Goal: Transaction & Acquisition: Purchase product/service

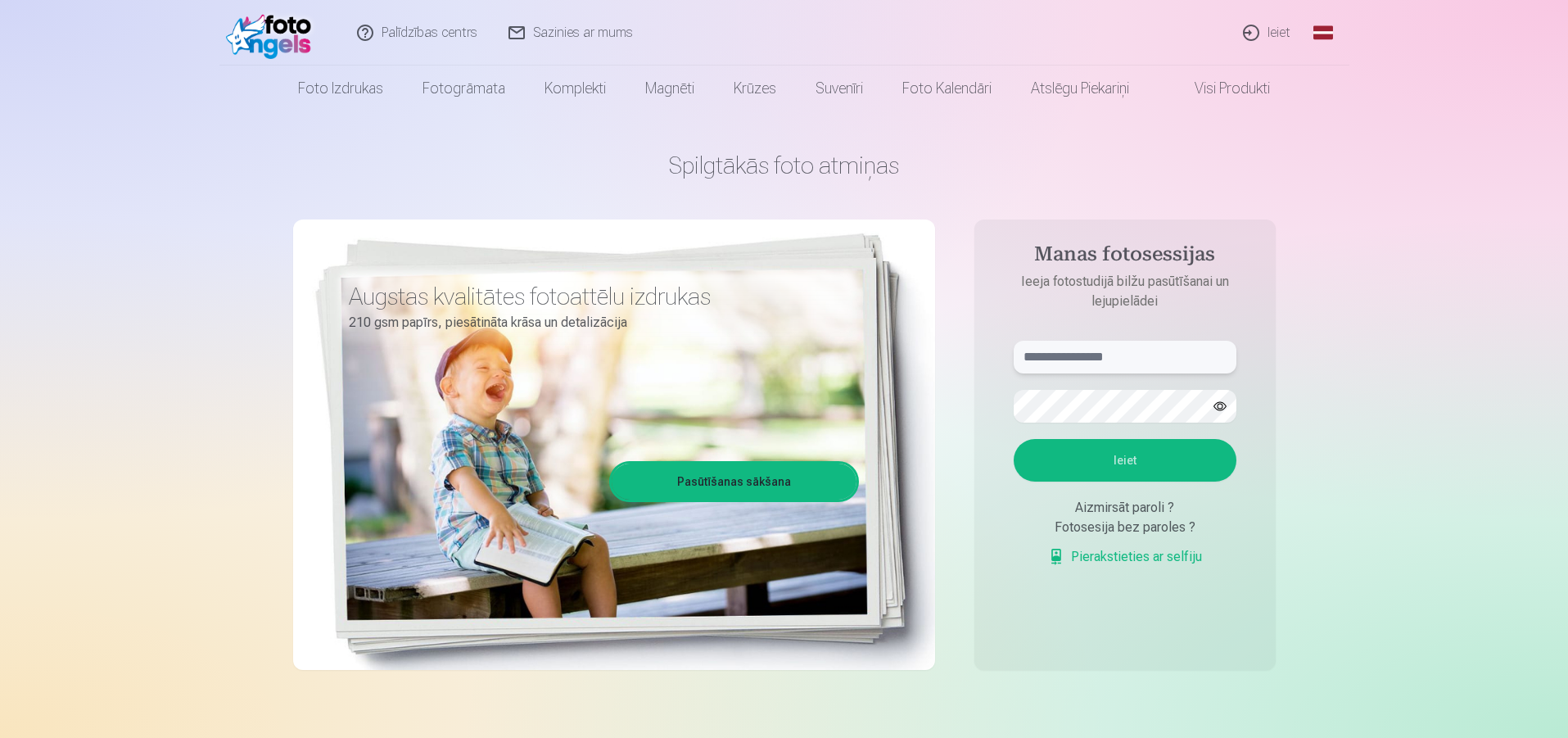
click at [1060, 358] on input "text" at bounding box center [1124, 357] width 222 height 33
click at [1014, 439] on button "Ieiet" at bounding box center [1124, 460] width 222 height 42
click at [1075, 359] on input "******" at bounding box center [1124, 357] width 222 height 33
type input "**********"
click at [1144, 464] on button "Ieiet" at bounding box center [1124, 460] width 222 height 42
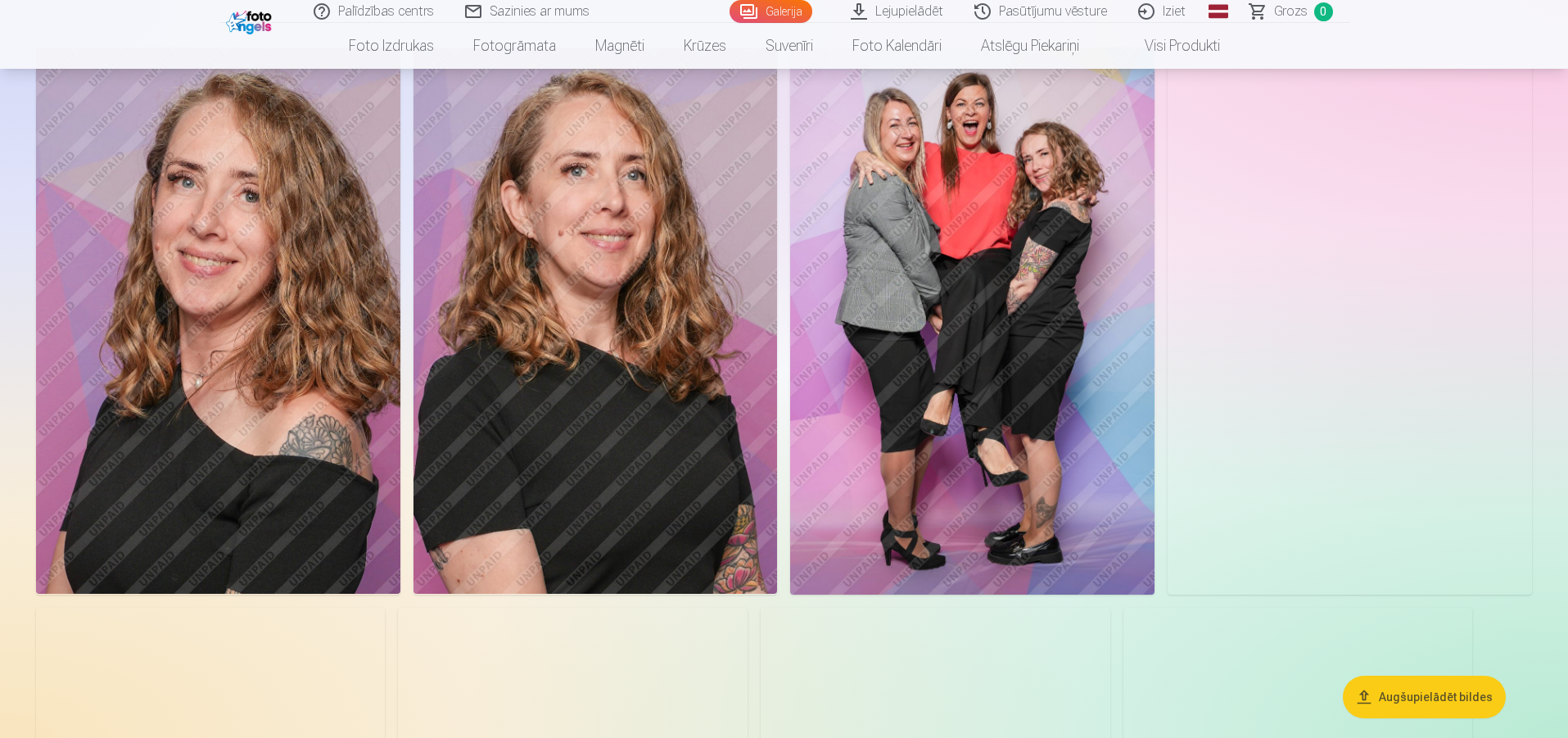
scroll to position [82, 0]
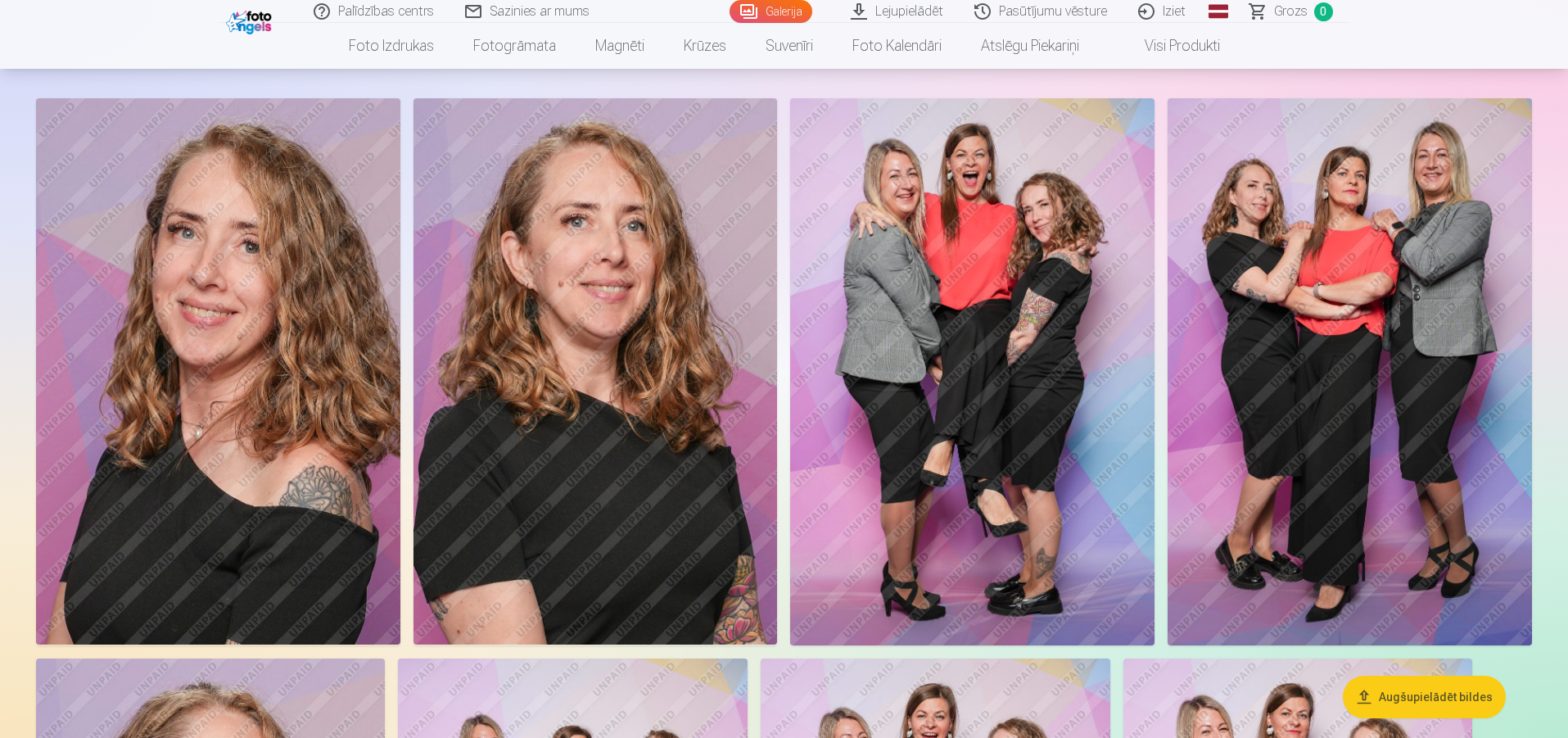
click at [618, 400] on img at bounding box center [596, 372] width 365 height 546
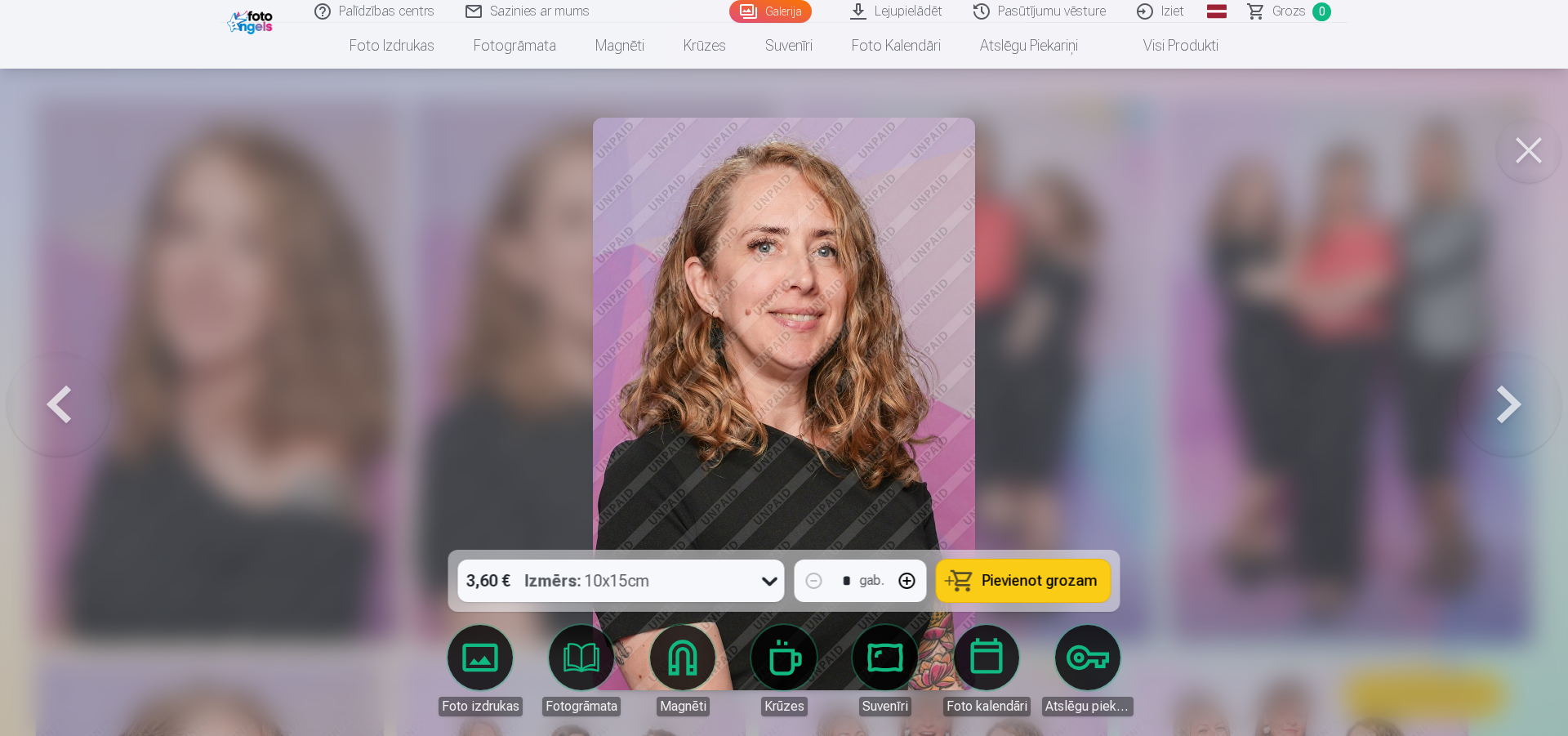
click at [1527, 155] on button at bounding box center [1529, 150] width 66 height 66
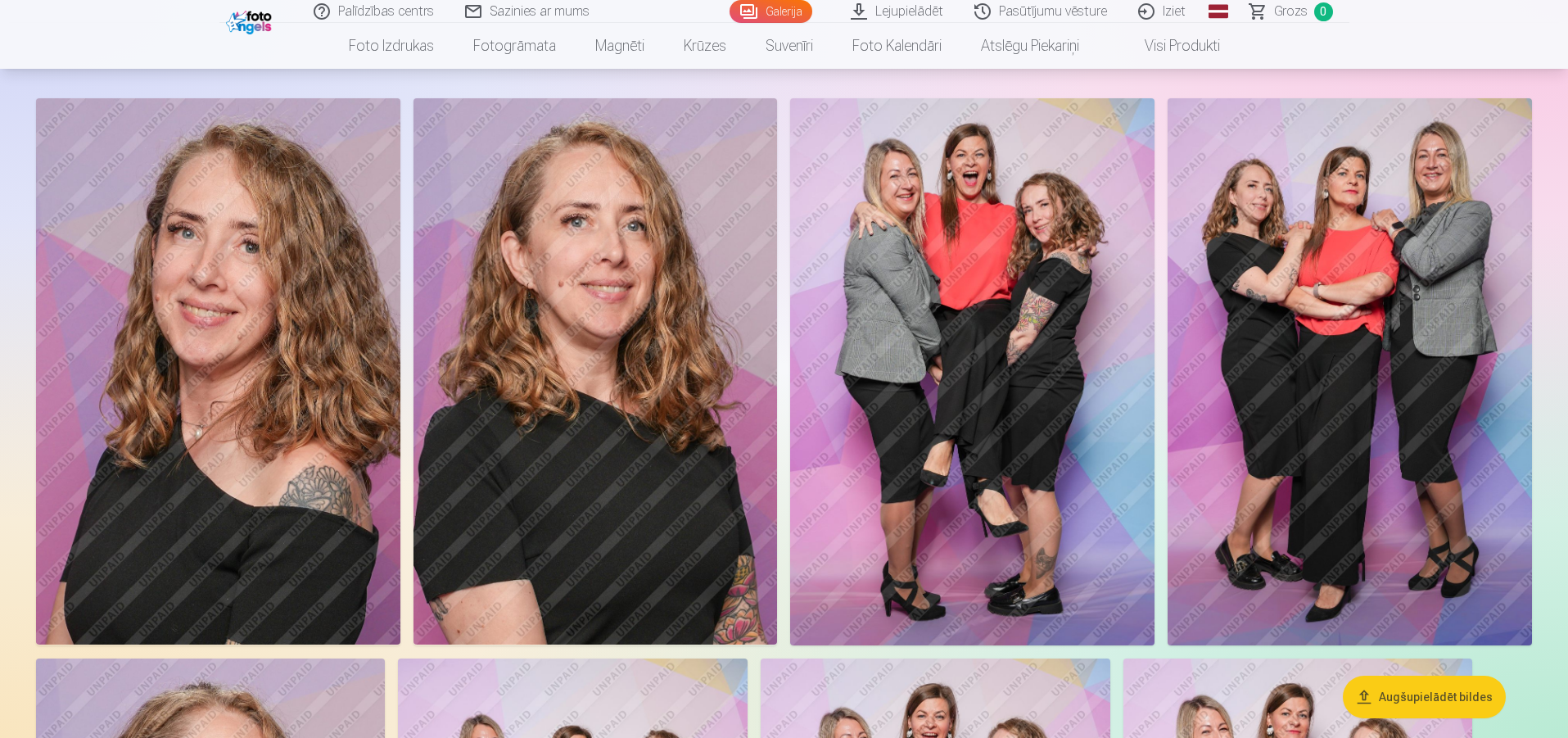
click at [971, 394] on img at bounding box center [972, 372] width 365 height 547
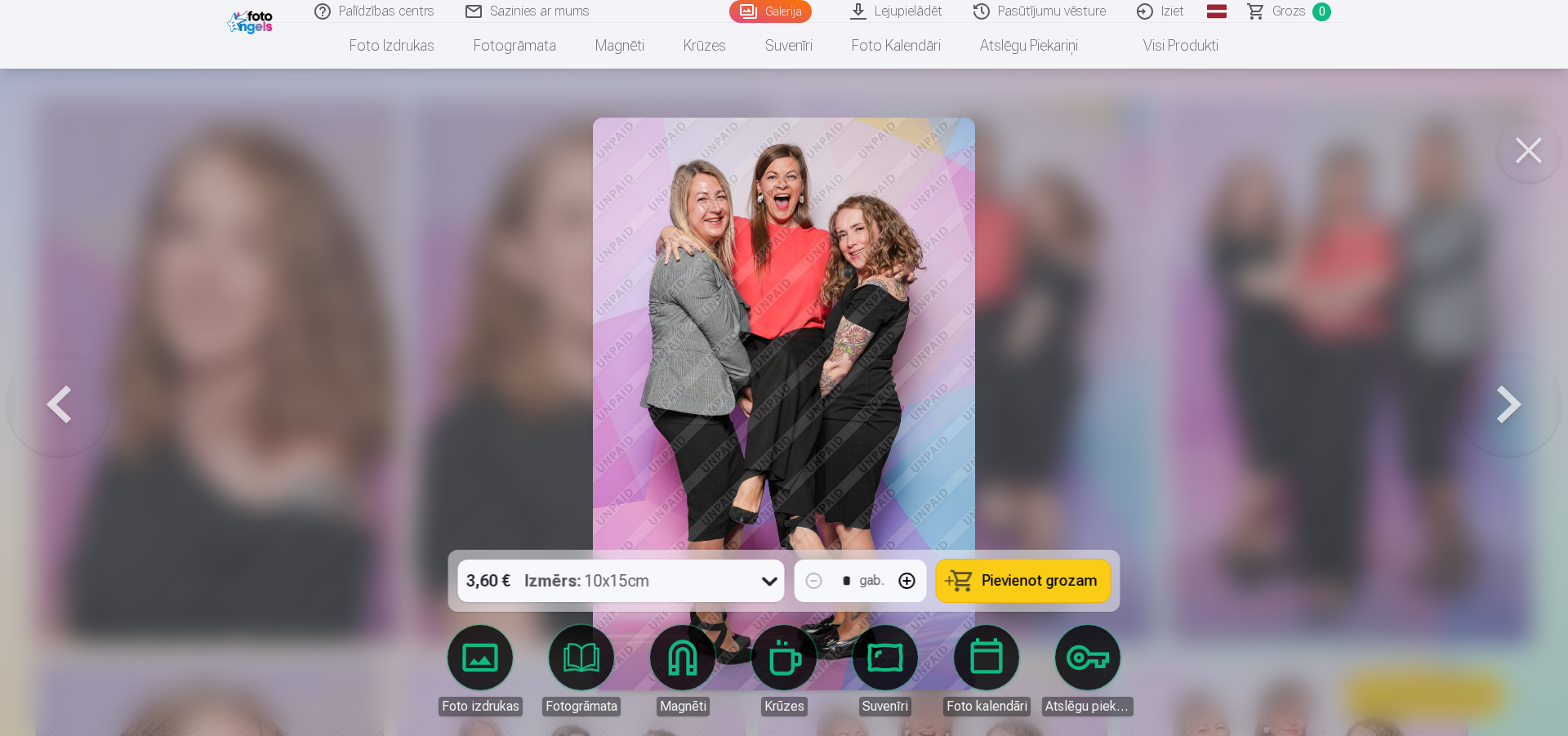
click at [856, 357] on img at bounding box center [784, 403] width 381 height 572
click at [1540, 144] on button at bounding box center [1529, 150] width 66 height 66
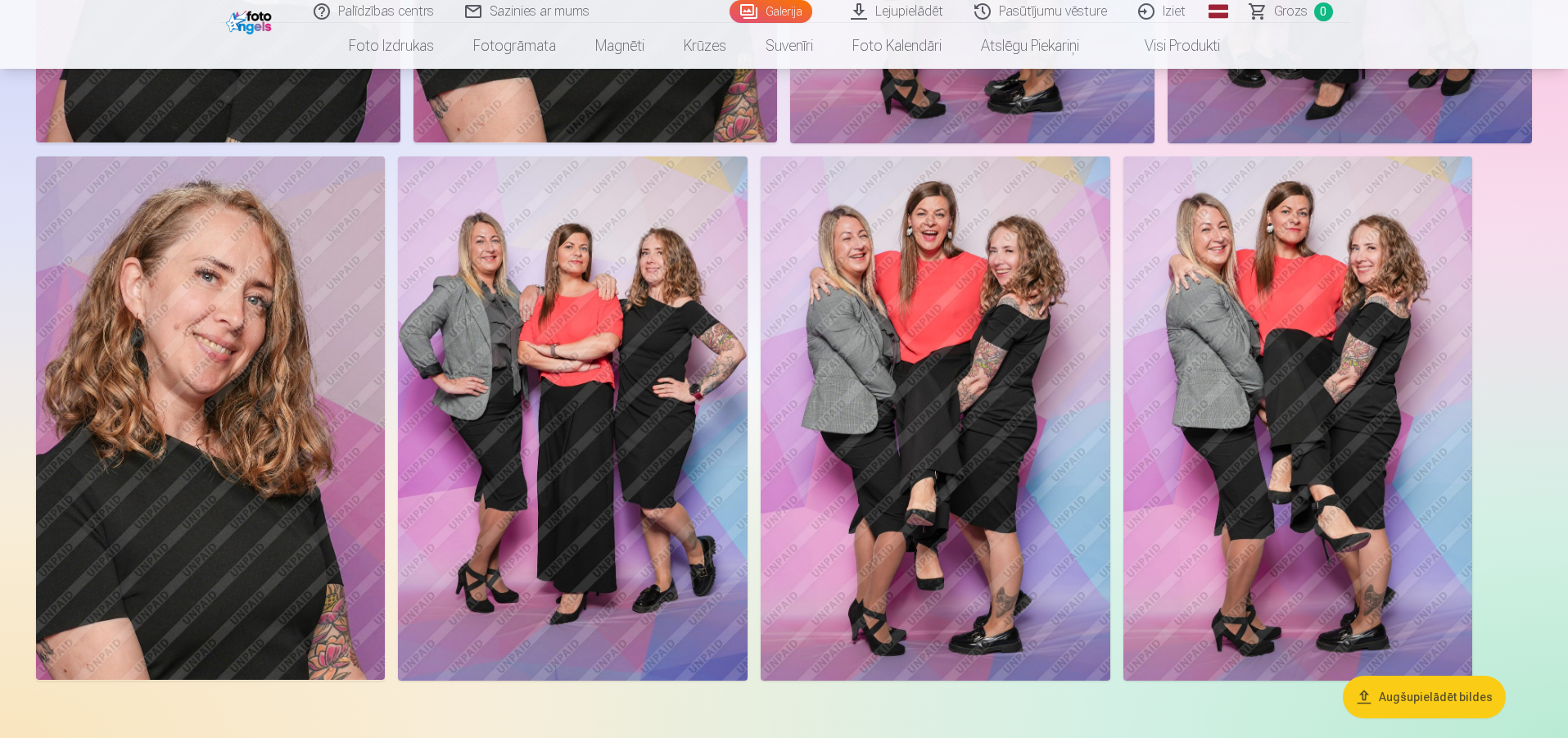
scroll to position [573, 0]
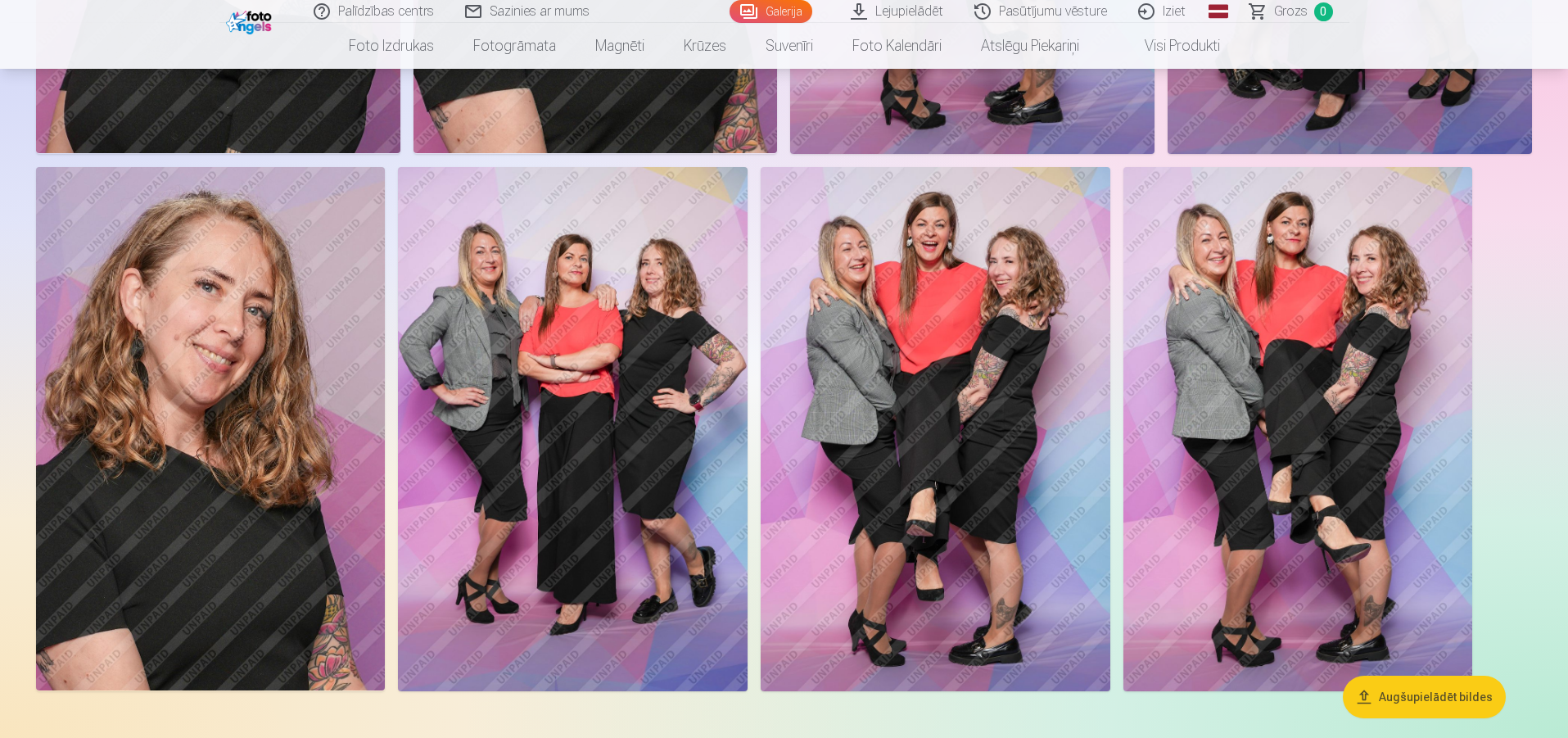
click at [560, 460] on img at bounding box center [573, 429] width 350 height 524
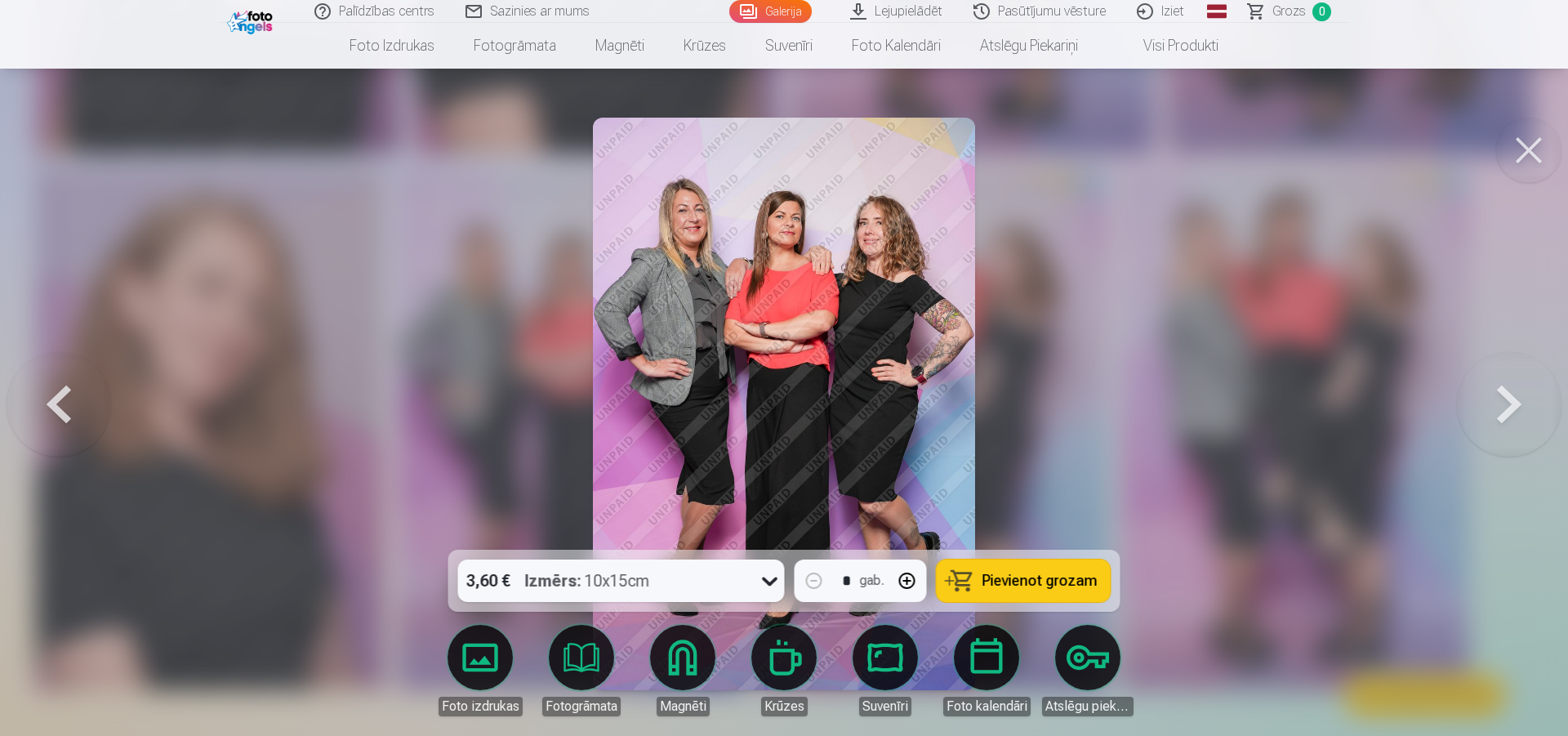
click at [1527, 153] on button at bounding box center [1529, 150] width 66 height 66
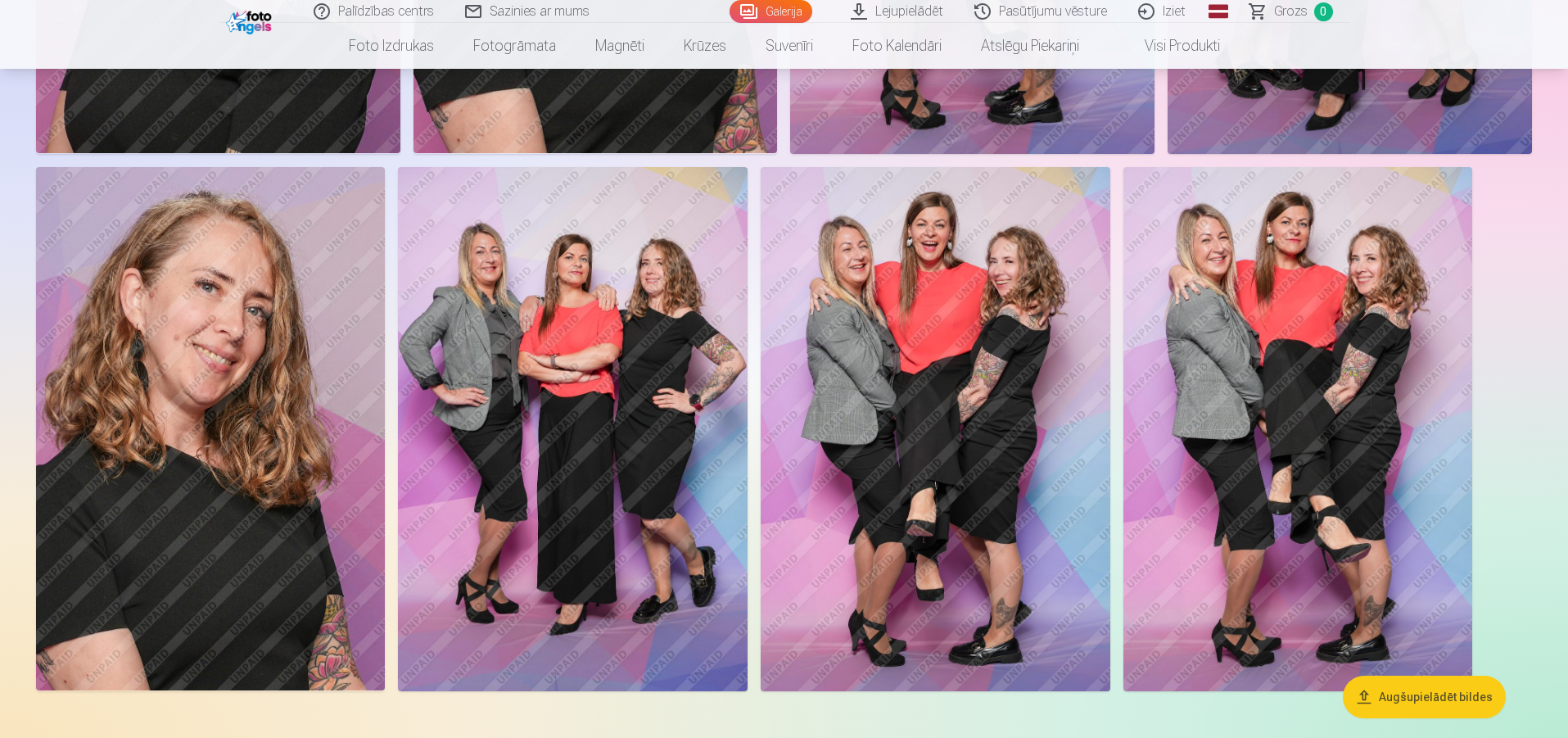
click at [190, 458] on img at bounding box center [210, 429] width 349 height 524
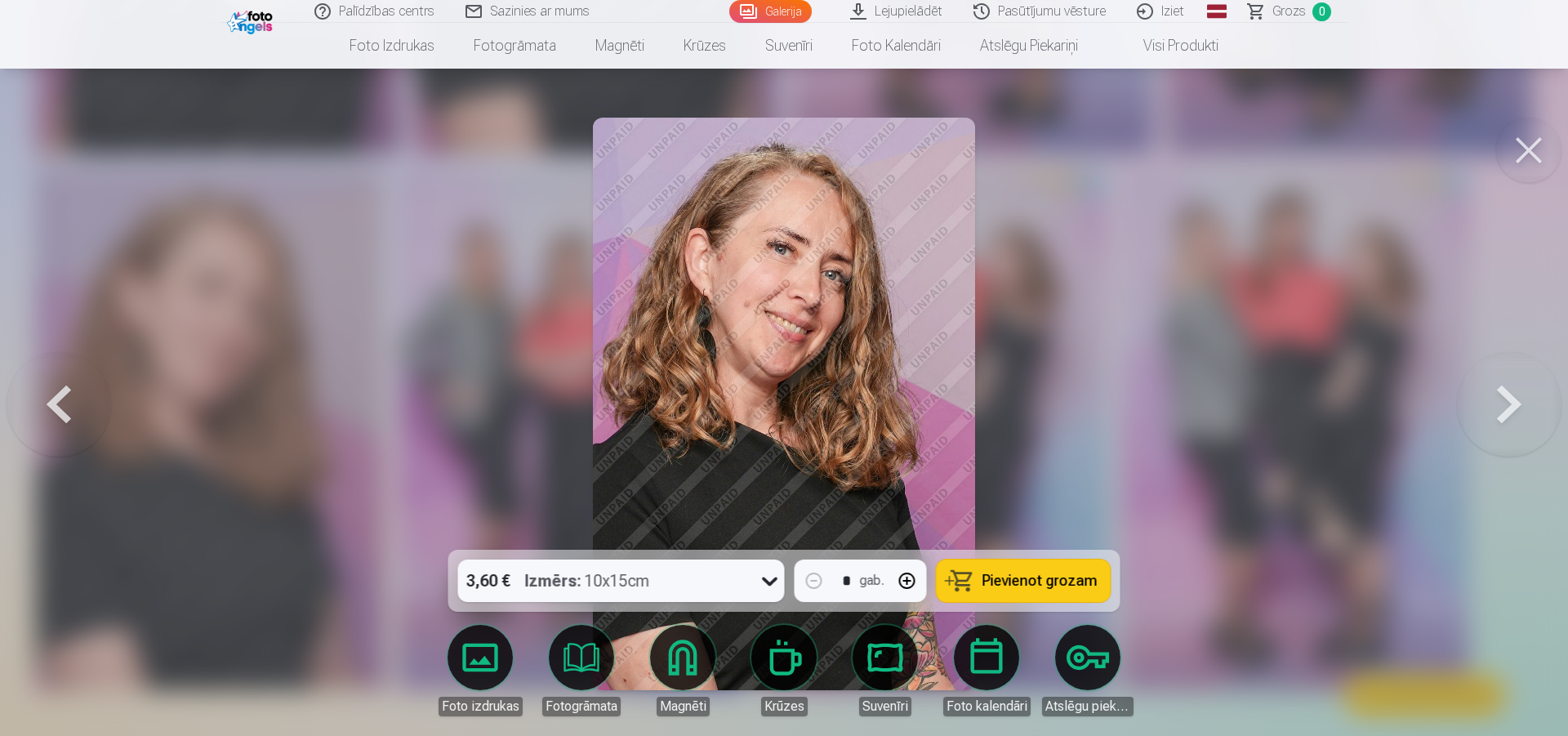
click at [1535, 158] on button at bounding box center [1529, 150] width 66 height 66
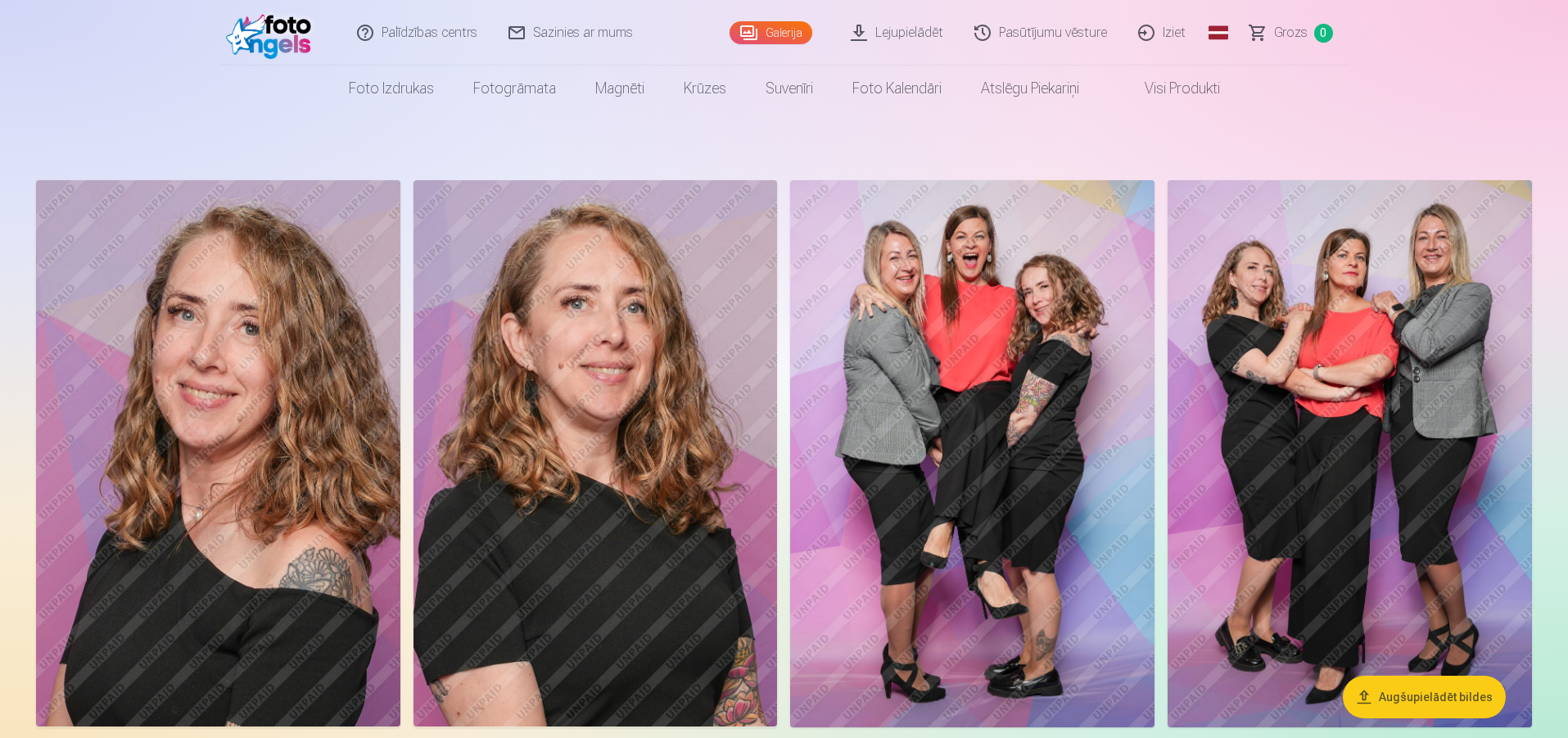
click at [564, 442] on img at bounding box center [596, 453] width 365 height 546
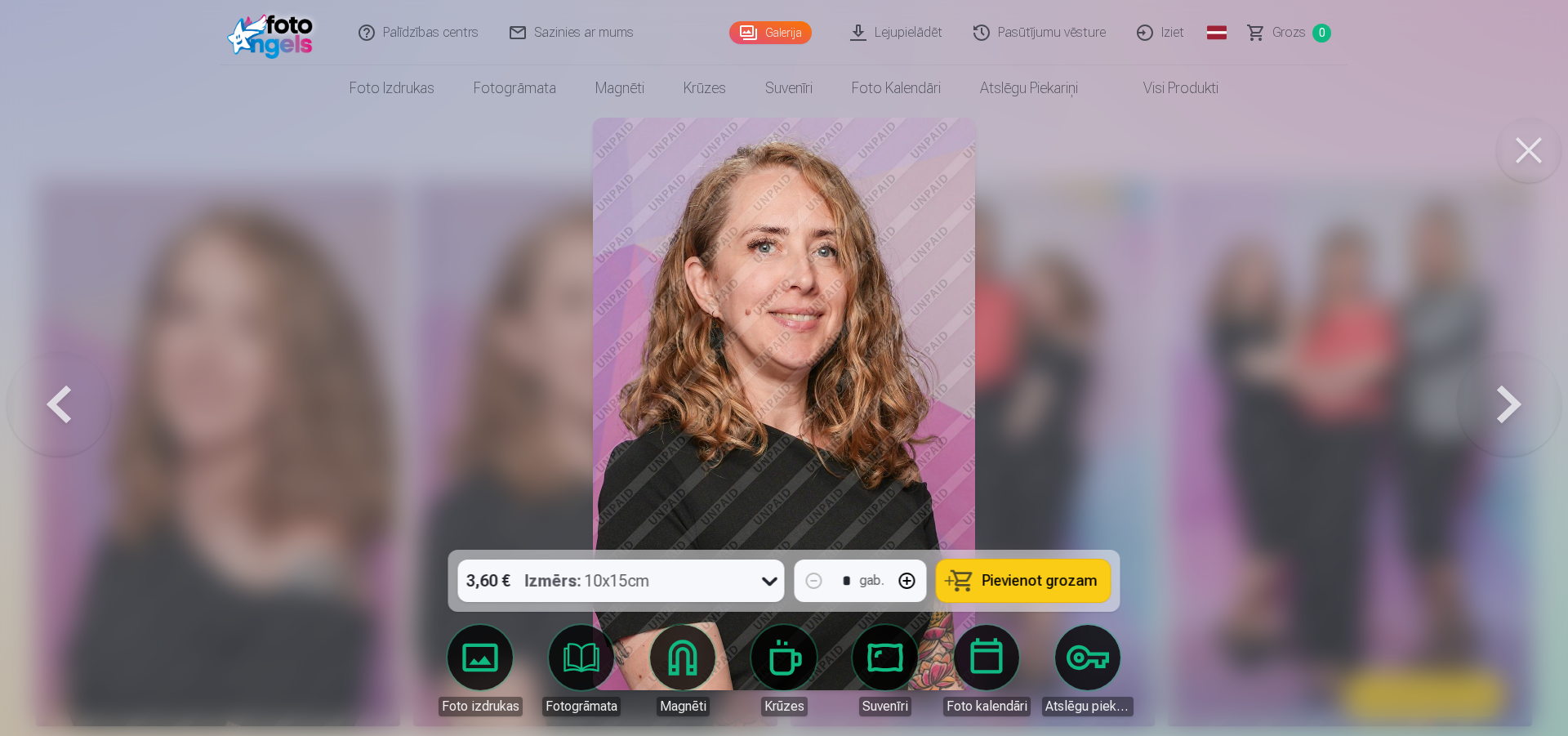
click at [1536, 155] on button at bounding box center [1529, 150] width 66 height 66
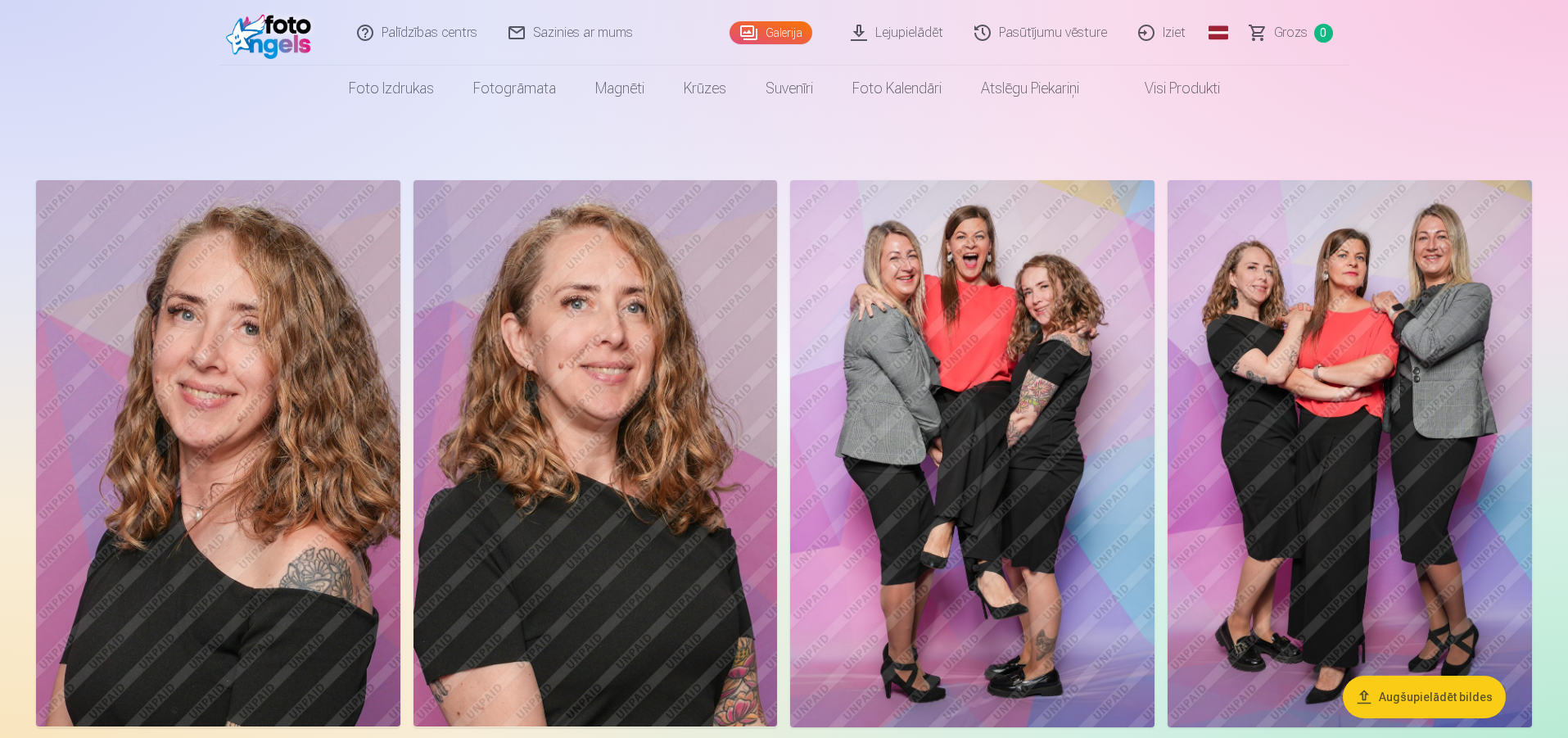
click at [153, 490] on img at bounding box center [218, 453] width 365 height 546
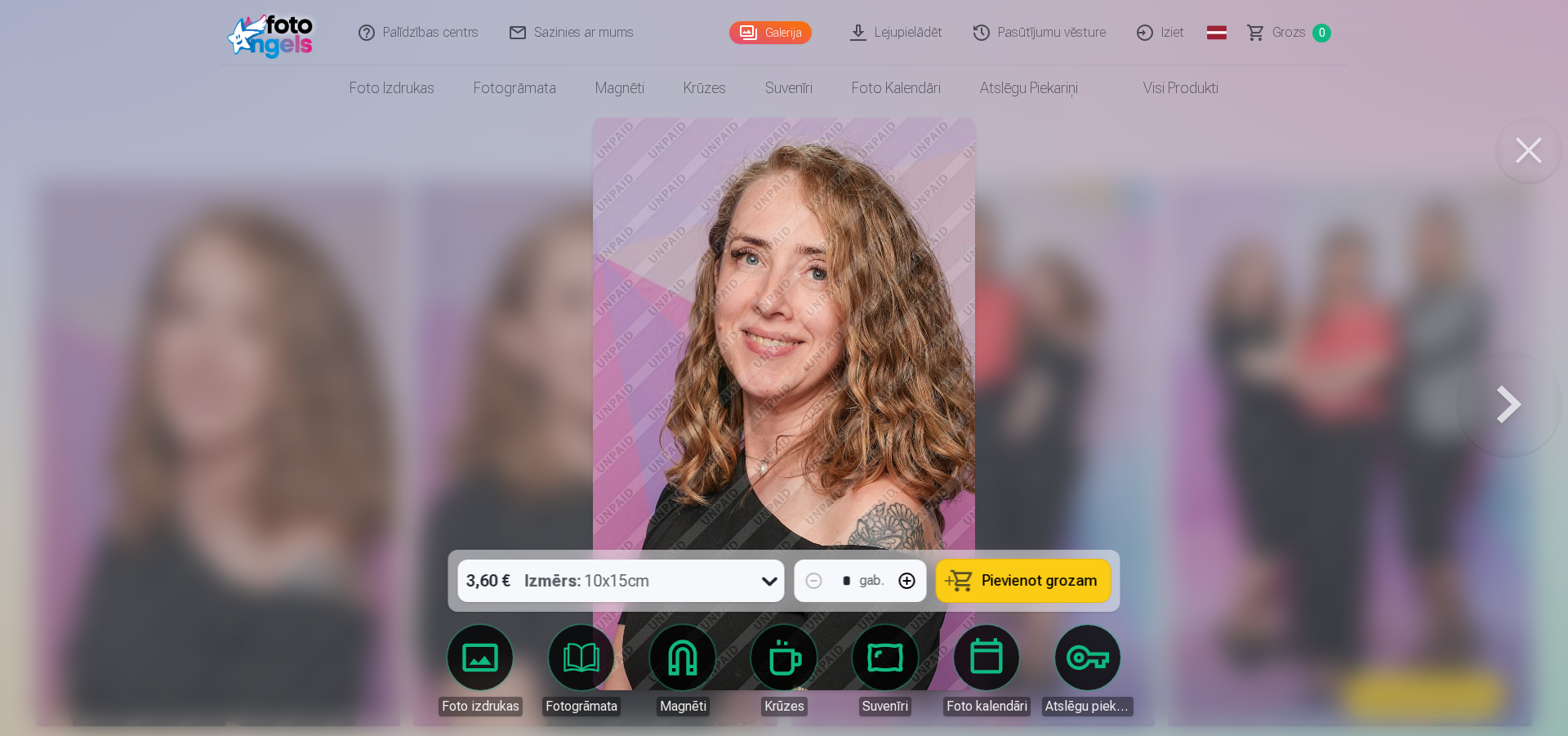
click at [1526, 141] on button at bounding box center [1529, 150] width 66 height 66
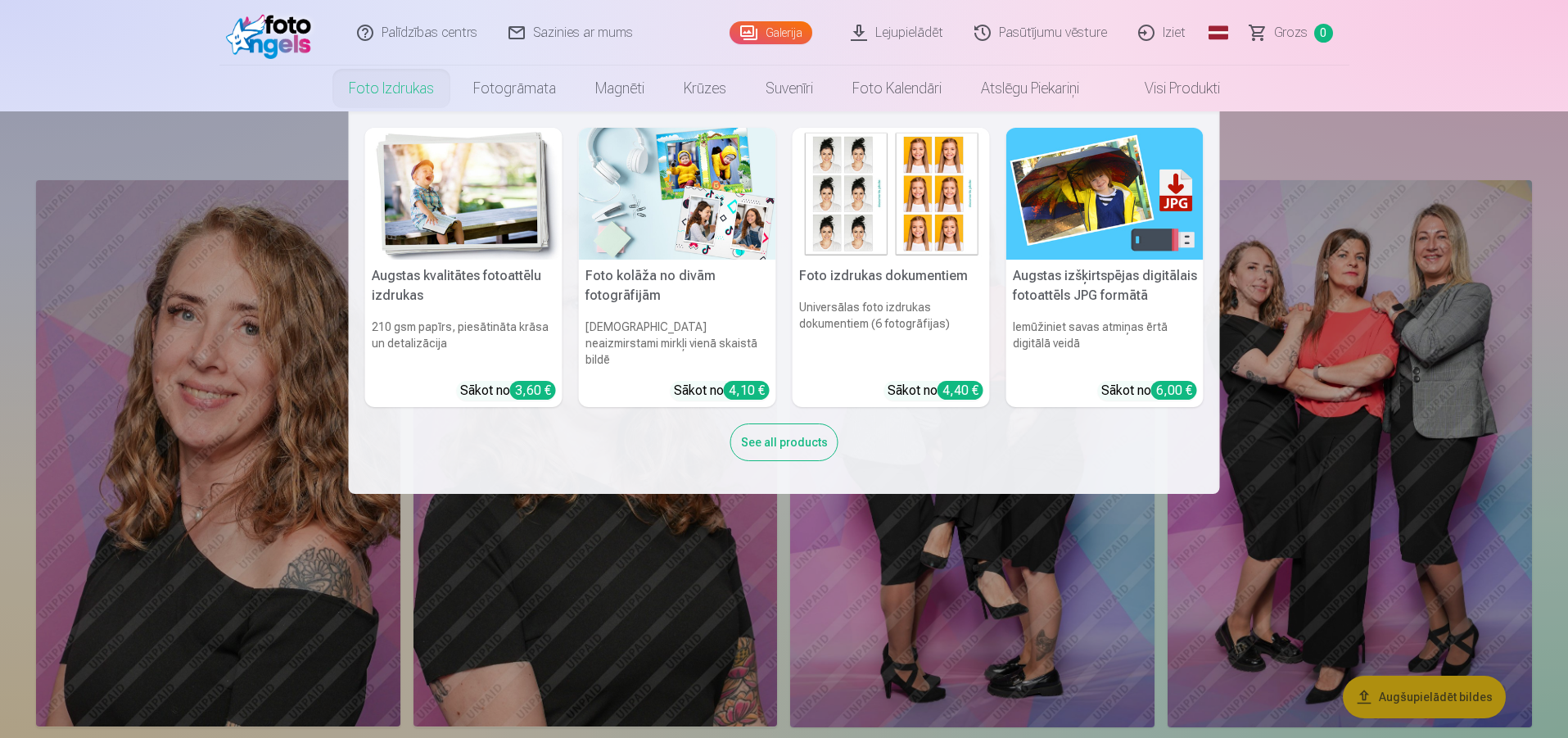
click at [302, 369] on nav "Augstas kvalitātes fotoattēlu izdrukas 210 gsm papīrs, piesātināta krāsa un det…" at bounding box center [784, 302] width 1568 height 382
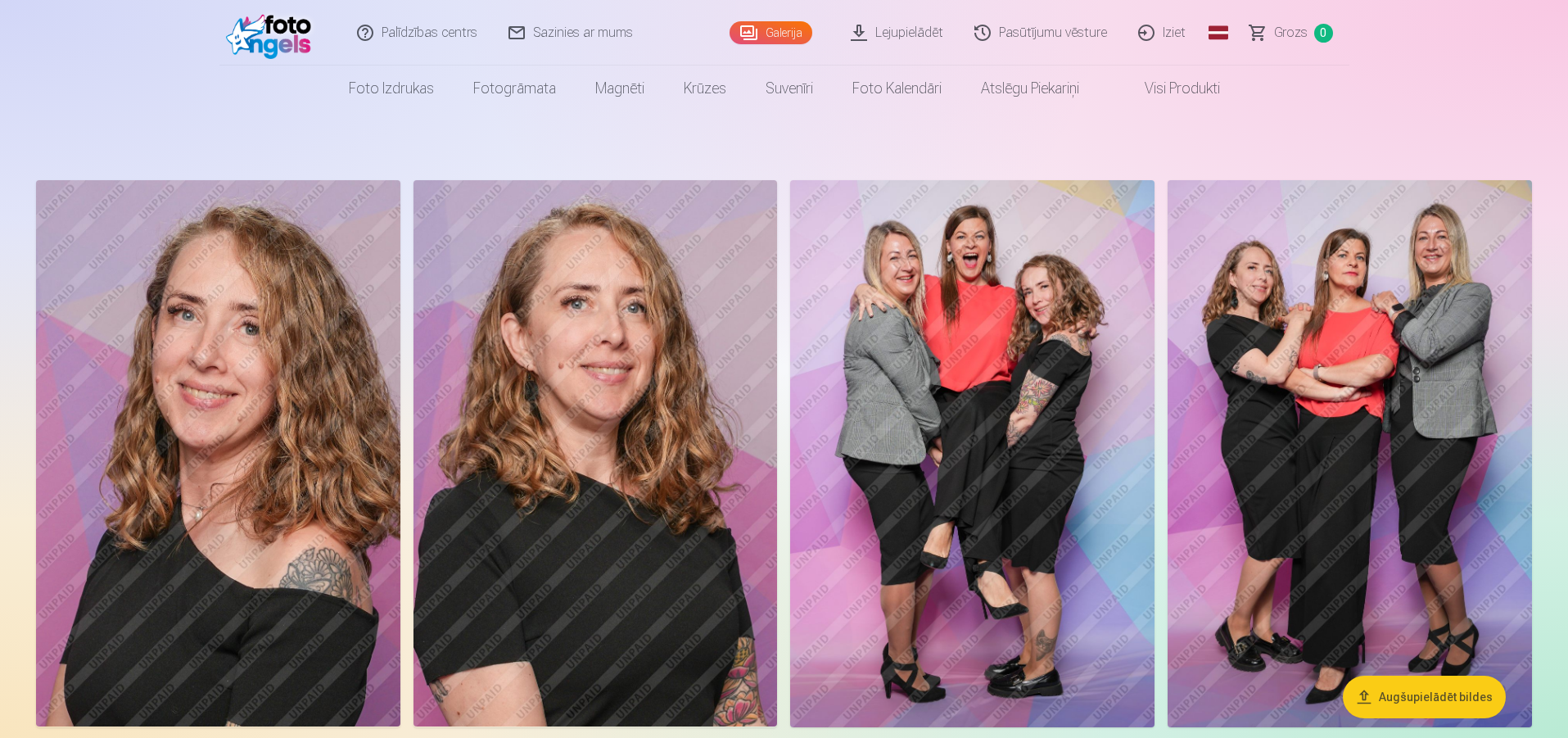
click at [302, 369] on img at bounding box center [218, 453] width 365 height 546
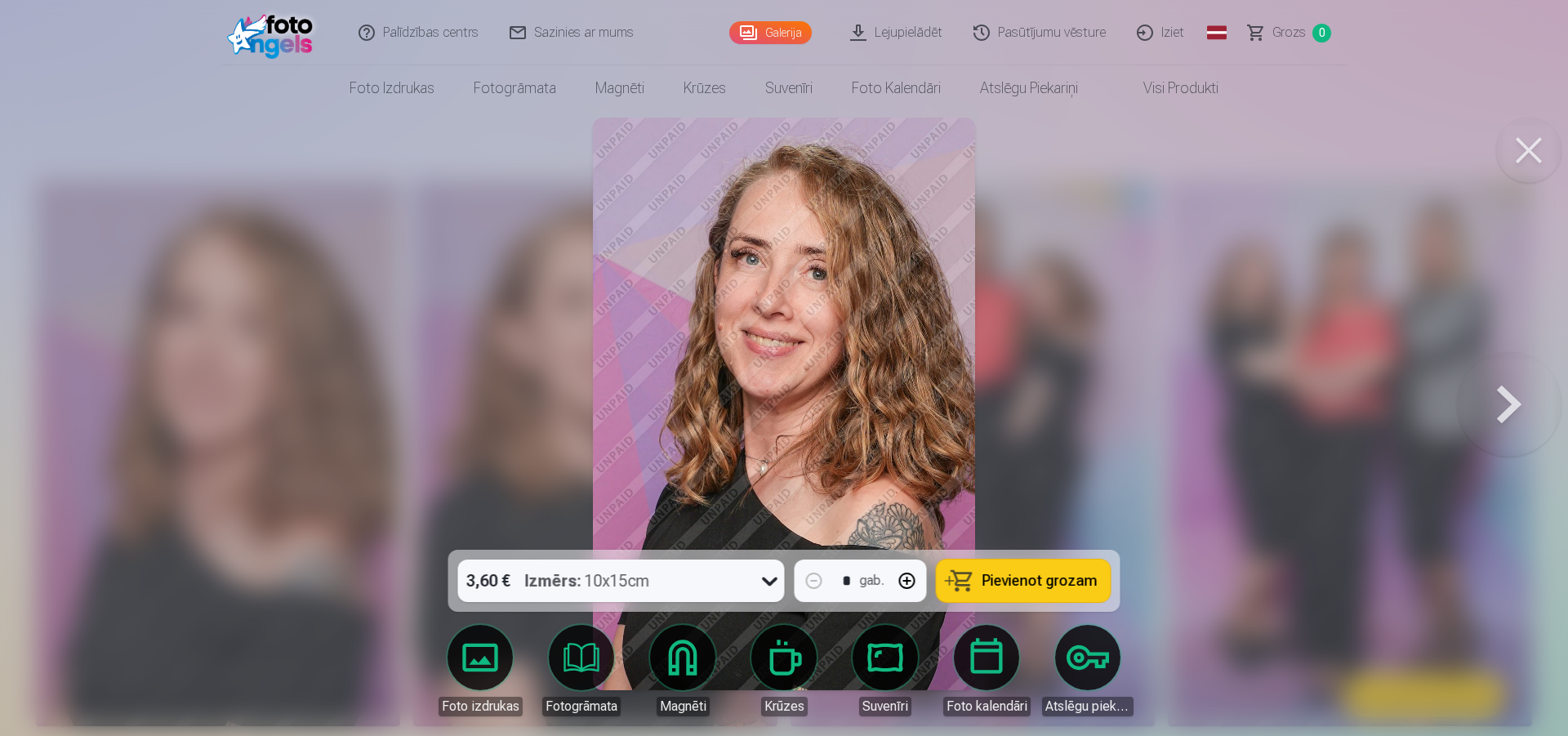
click at [1528, 146] on button at bounding box center [1529, 150] width 66 height 66
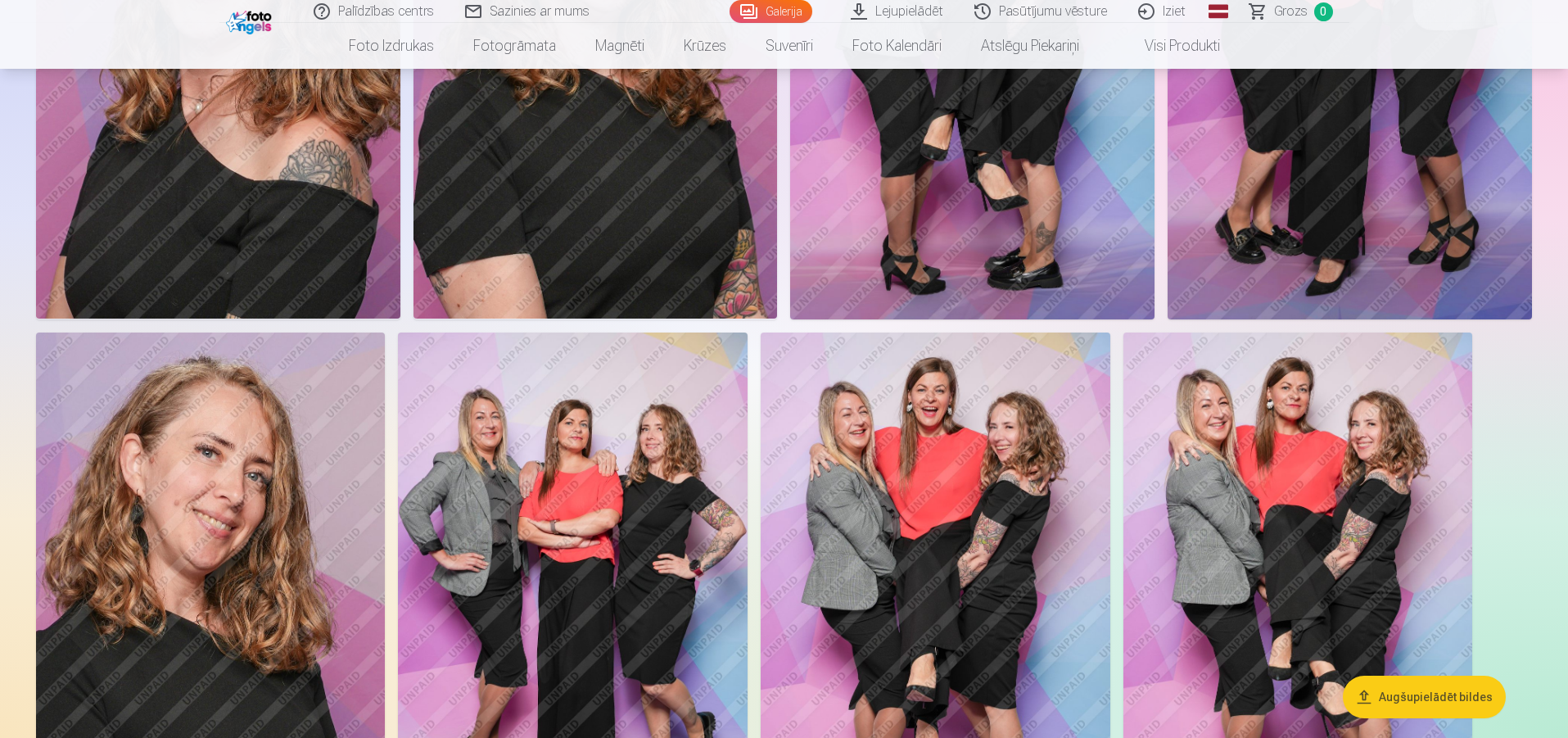
scroll to position [409, 0]
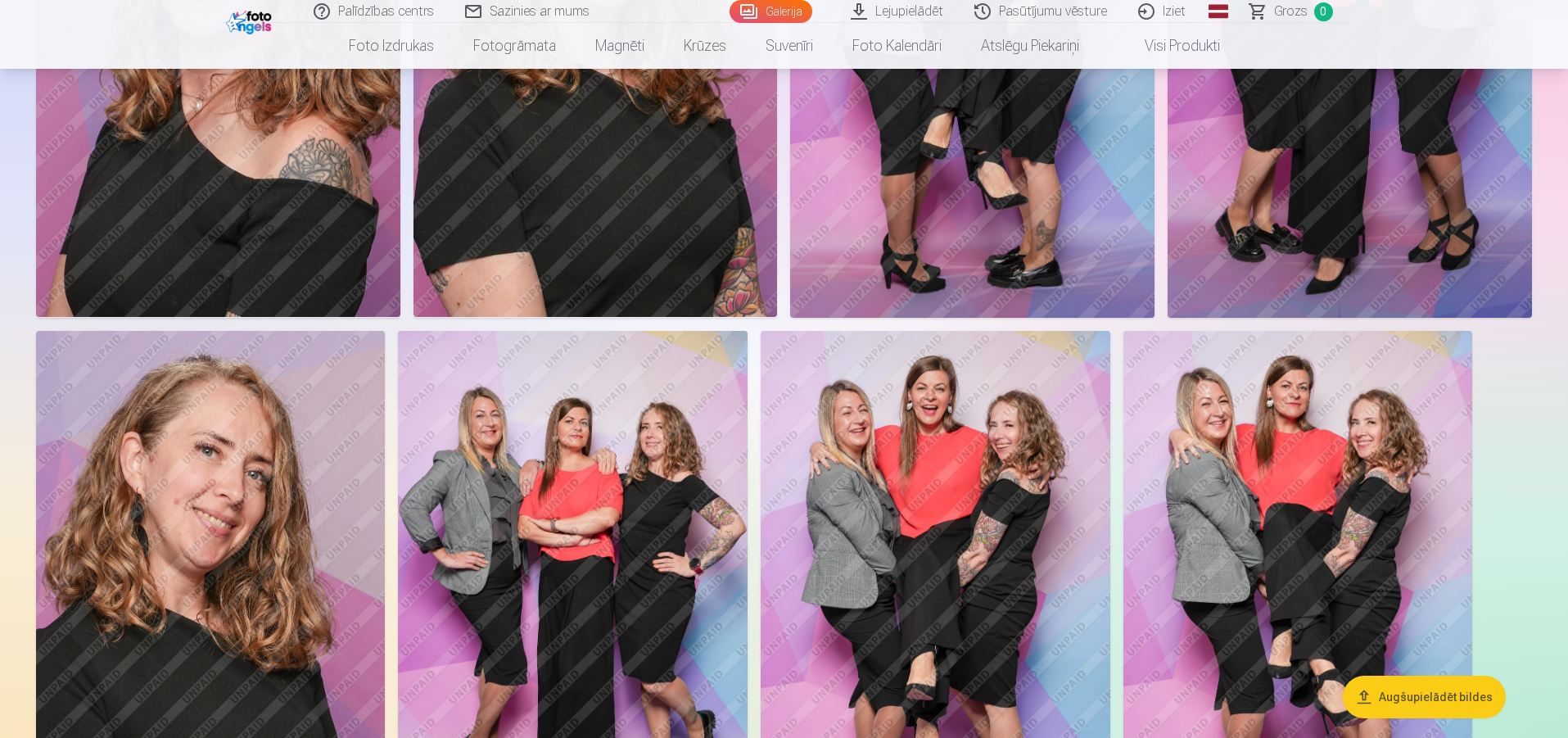
click at [217, 193] on img at bounding box center [218, 44] width 365 height 546
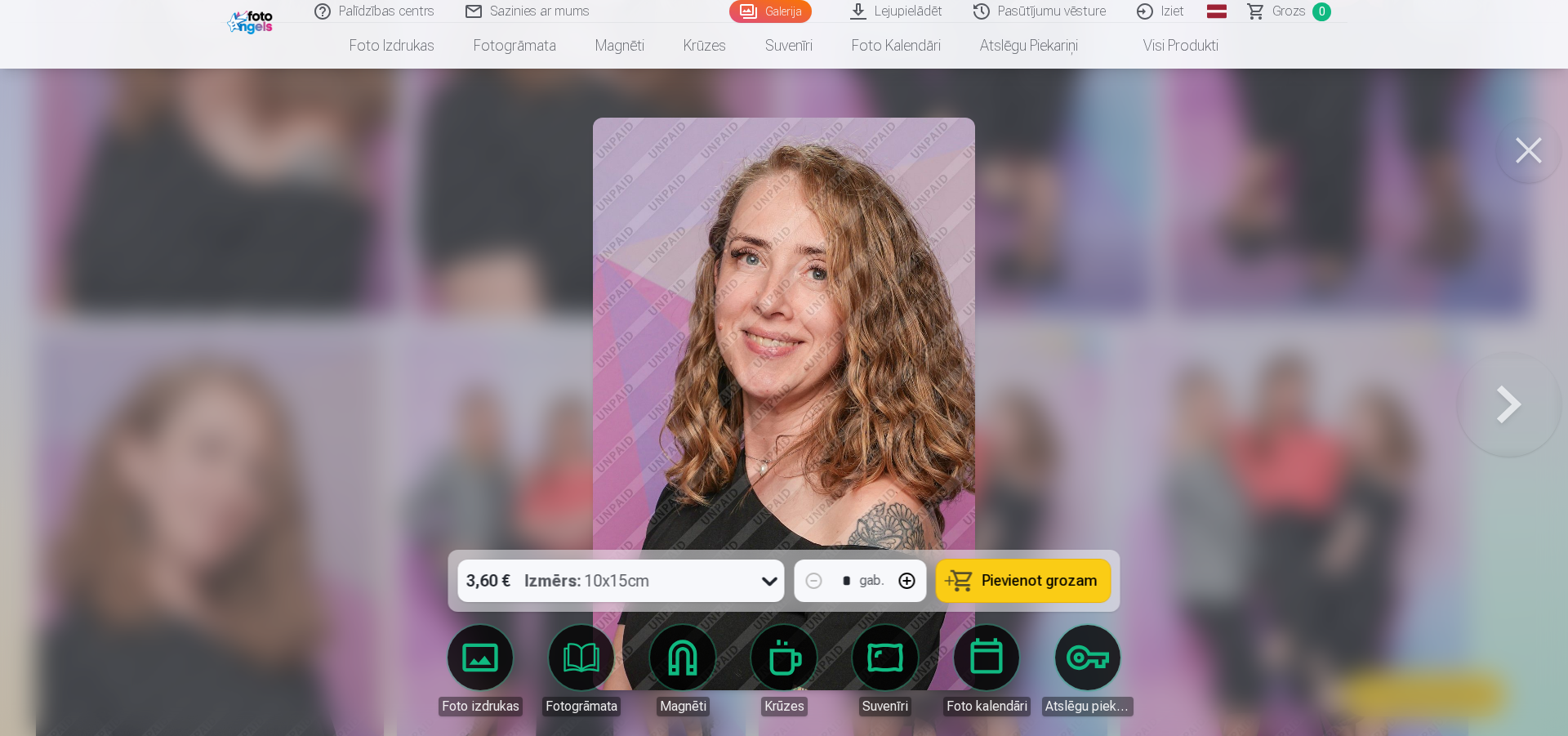
click at [1077, 582] on span "Pievienot grozam" at bounding box center [1039, 580] width 115 height 15
click at [1517, 160] on button at bounding box center [1529, 150] width 66 height 66
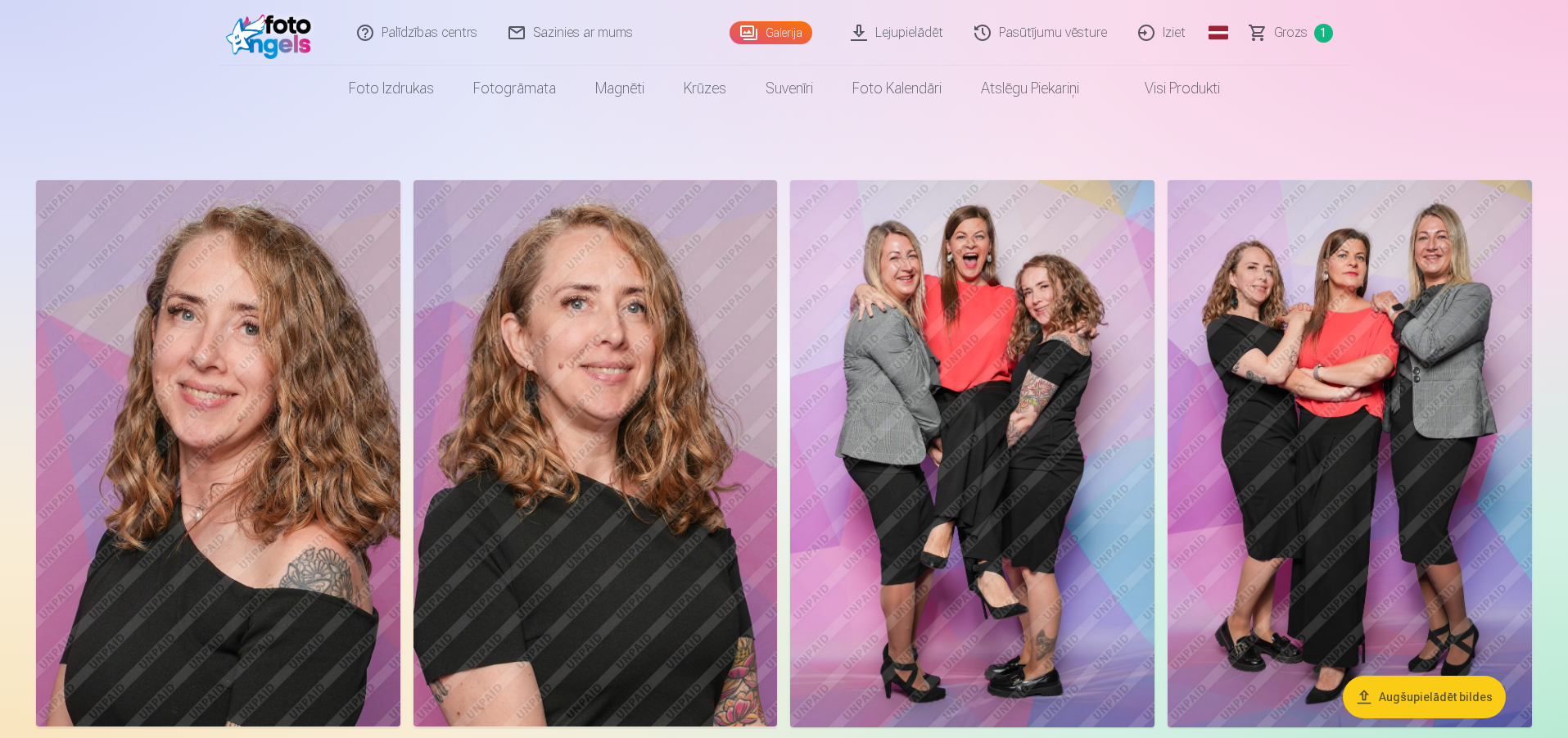
click at [1303, 35] on span "Grozs" at bounding box center [1290, 33] width 33 height 19
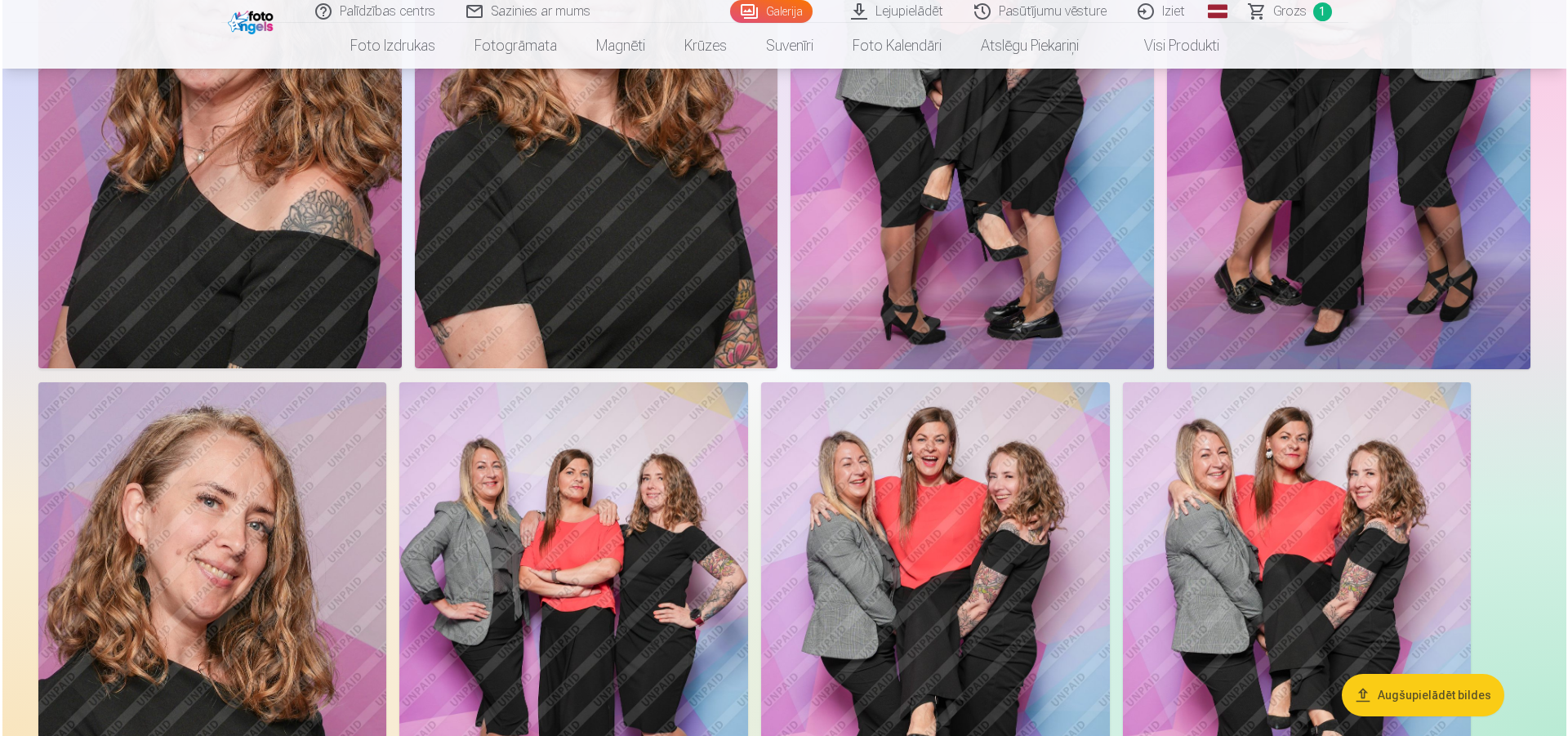
scroll to position [408, 0]
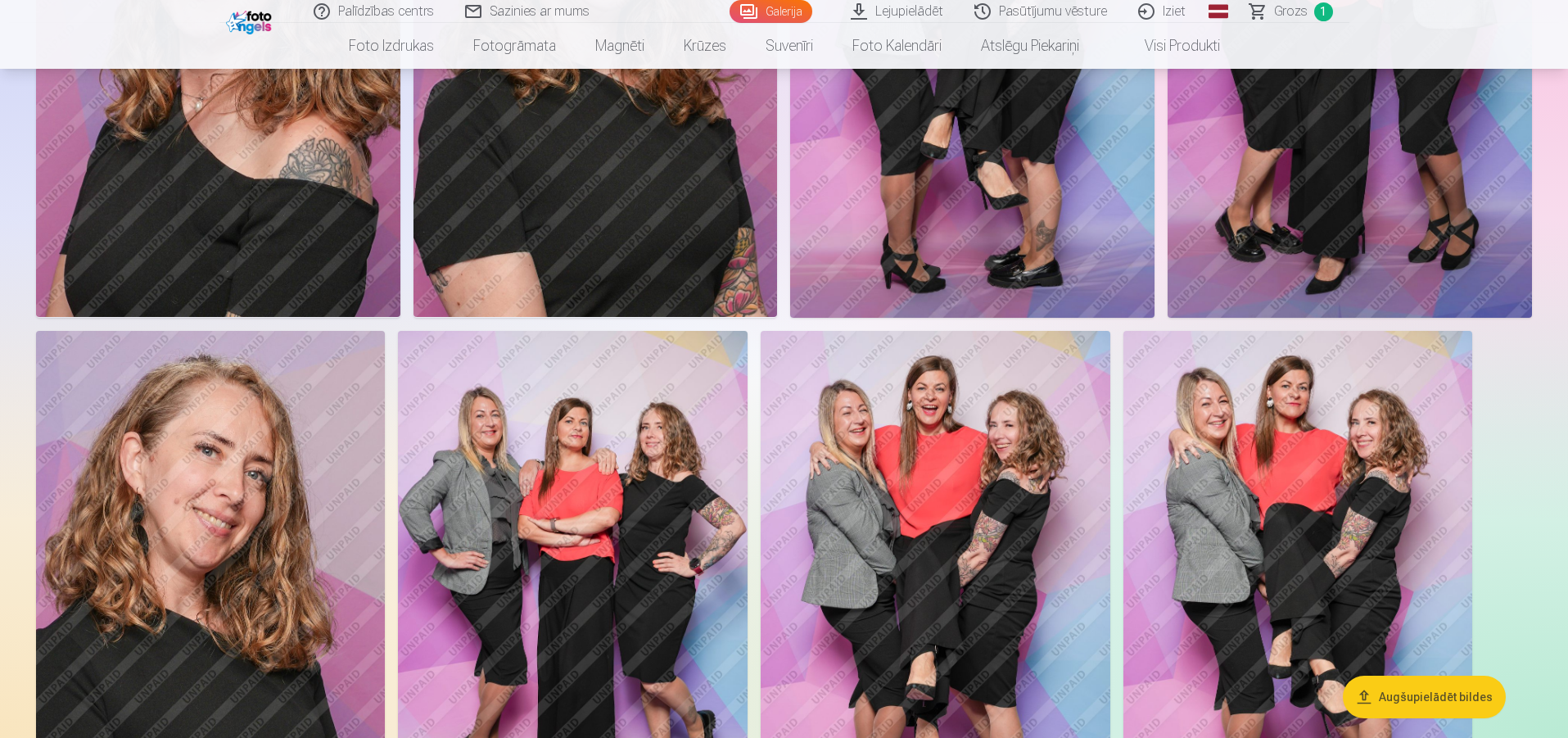
click at [156, 544] on img at bounding box center [210, 593] width 349 height 524
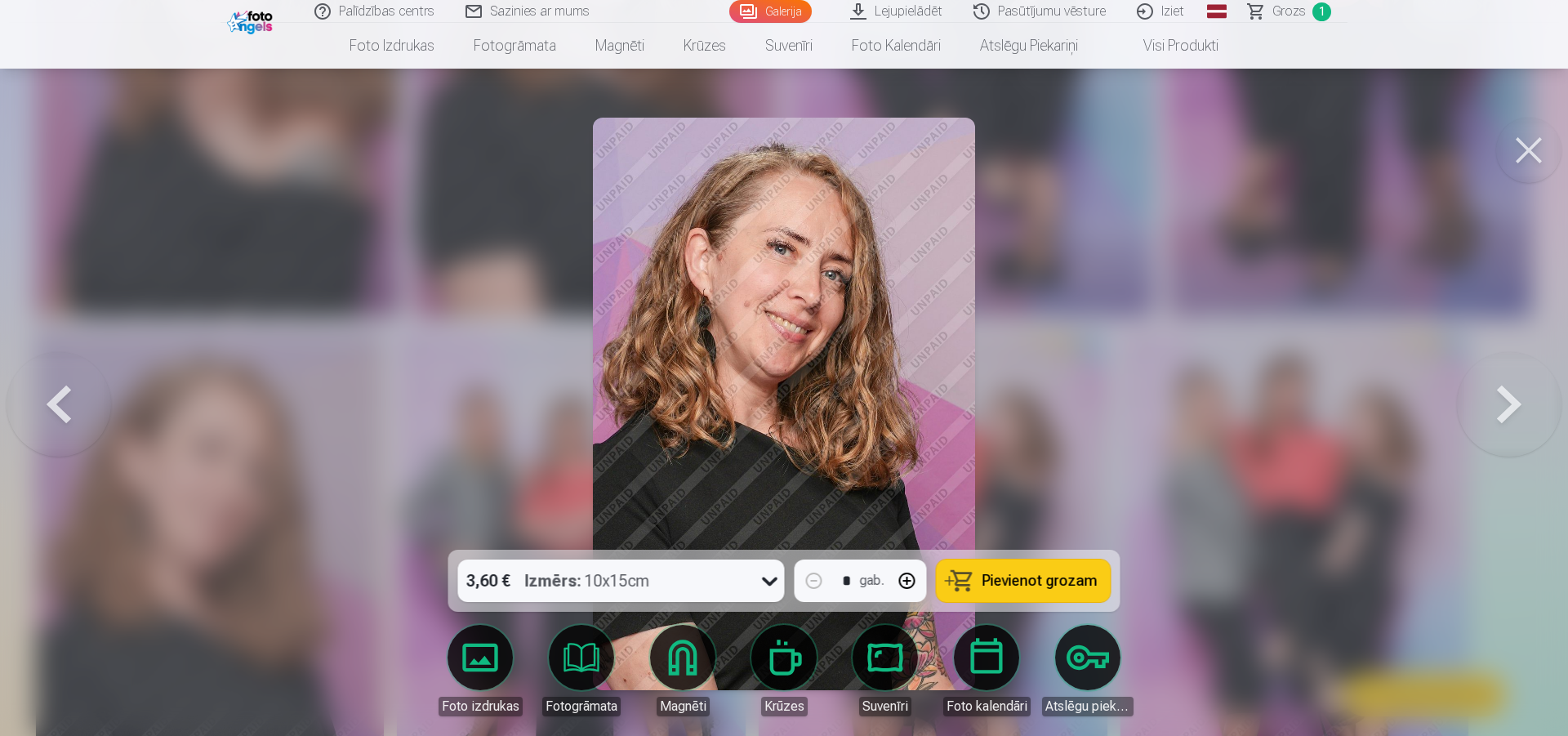
click at [1054, 587] on span "Pievienot grozam" at bounding box center [1039, 580] width 115 height 15
click at [1284, 6] on span "Grozs" at bounding box center [1289, 11] width 33 height 19
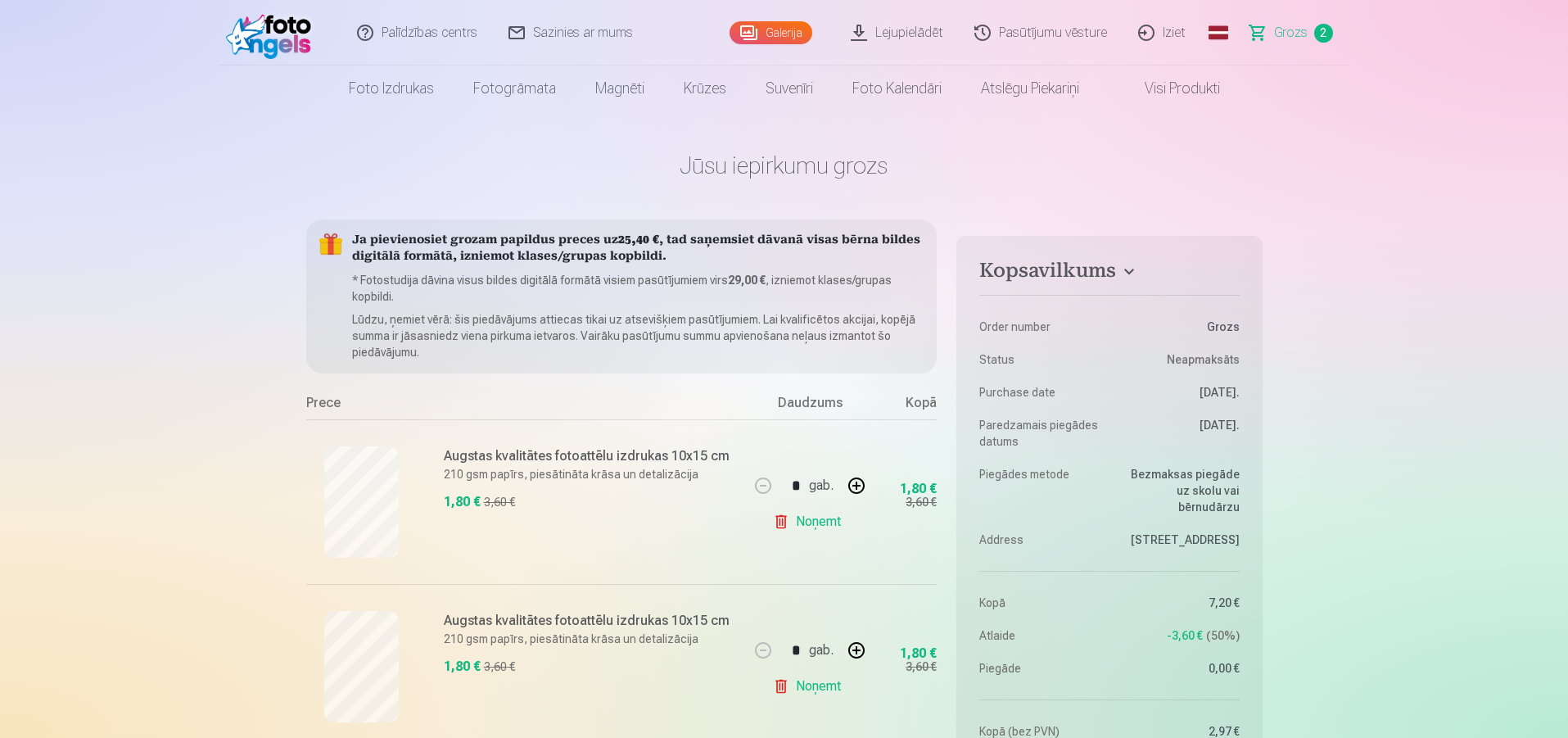
click at [283, 33] on img at bounding box center [272, 33] width 94 height 53
